Goal: Task Accomplishment & Management: Manage account settings

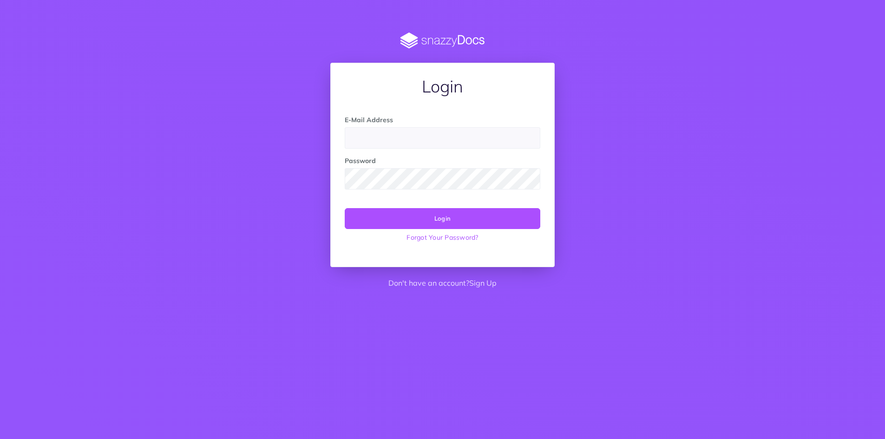
click at [415, 133] on input "email" at bounding box center [442, 137] width 195 height 21
type input "[EMAIL_ADDRESS][DOMAIN_NAME]"
click at [434, 213] on button "Login" at bounding box center [442, 218] width 195 height 20
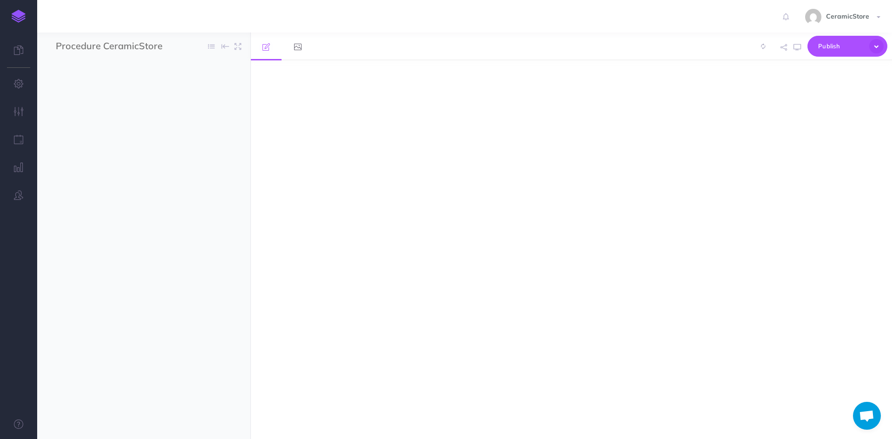
select select "null"
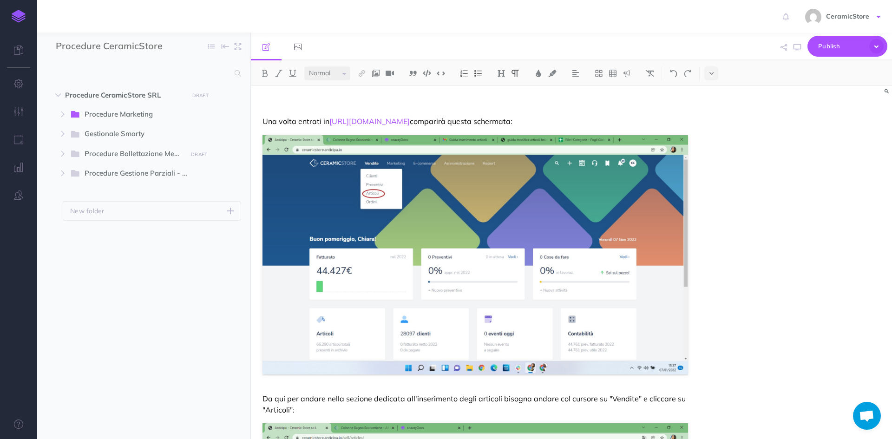
click at [837, 19] on span "CeramicStore" at bounding box center [847, 16] width 52 height 8
click at [19, 81] on icon "button" at bounding box center [19, 83] width 10 height 9
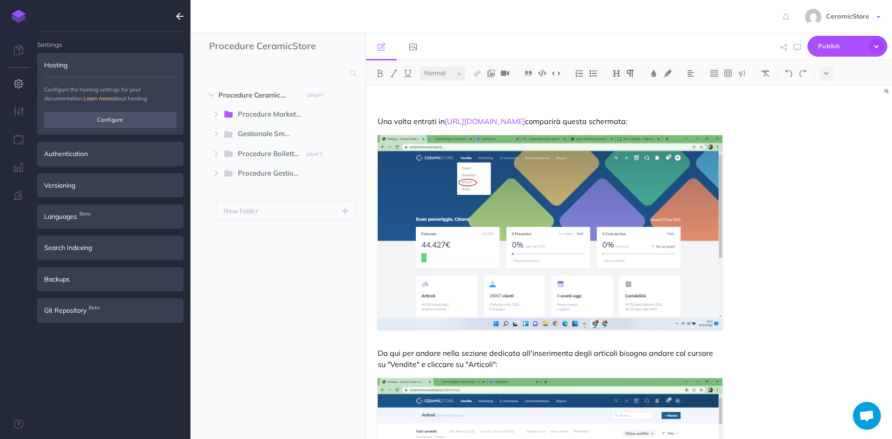
click at [846, 22] on link "CeramicStore" at bounding box center [843, 16] width 96 height 33
click at [788, 47] on link "Account Settings" at bounding box center [824, 52] width 116 height 16
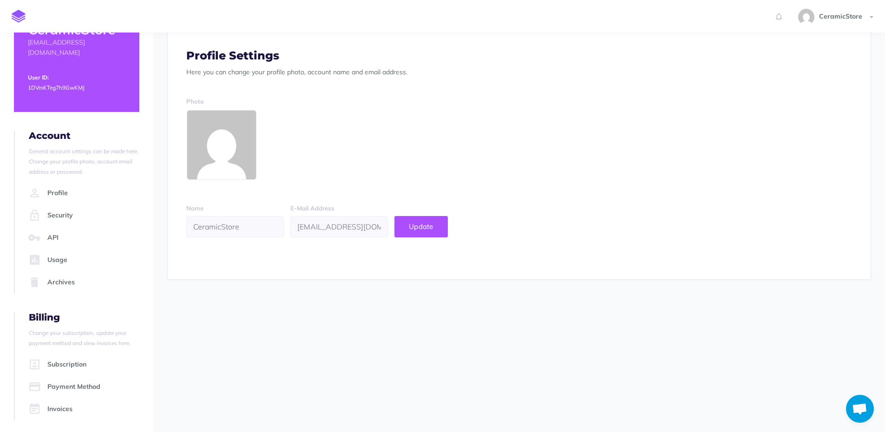
scroll to position [39, 0]
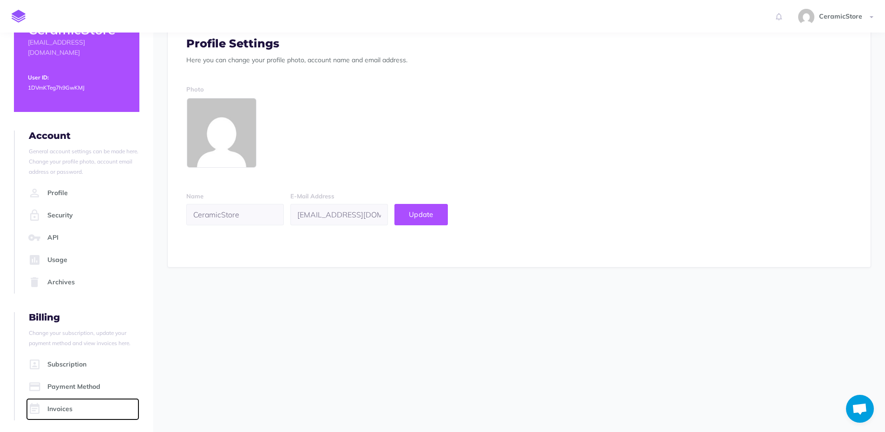
click at [83, 407] on link "Invoices" at bounding box center [82, 409] width 113 height 22
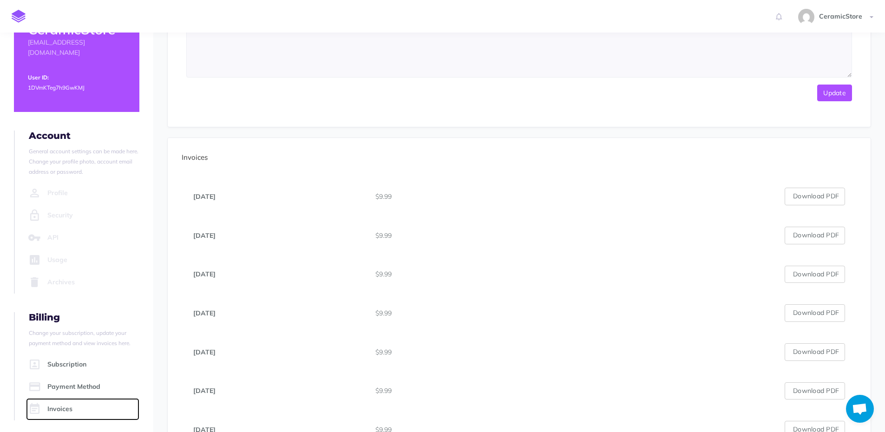
scroll to position [179, 0]
